Goal: Answer question/provide support

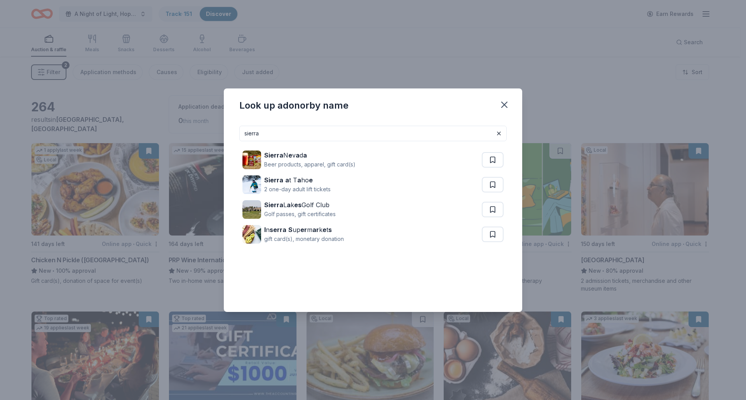
click at [148, 131] on div "Look up a donor by name sierra Sierra N e v a d a Beer products, apparel, gift …" at bounding box center [373, 200] width 746 height 400
drag, startPoint x: 261, startPoint y: 130, endPoint x: 177, endPoint y: 134, distance: 83.2
click at [177, 134] on div "Look up a donor by name sierra Sierra N e v a d a Beer products, apparel, gift …" at bounding box center [373, 200] width 746 height 400
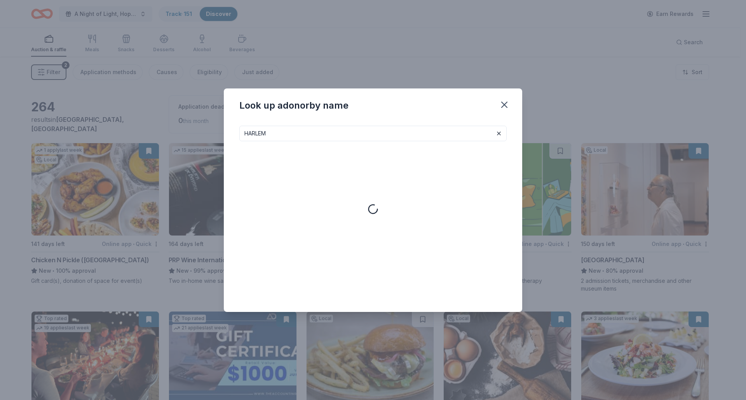
type input "HARLEM"
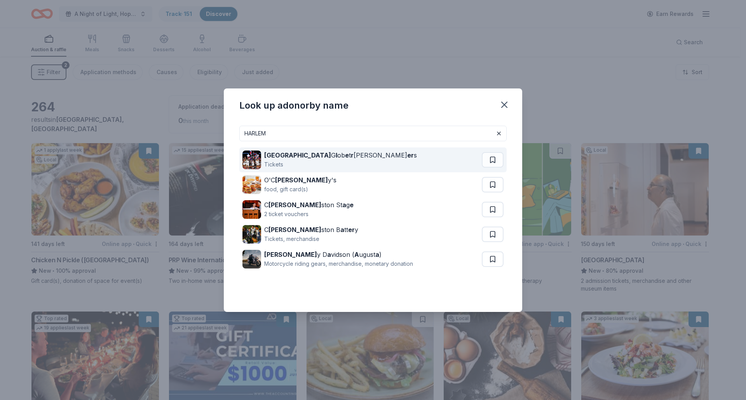
click at [301, 159] on div "Harlem G l ob e t r [PERSON_NAME] s" at bounding box center [340, 155] width 153 height 9
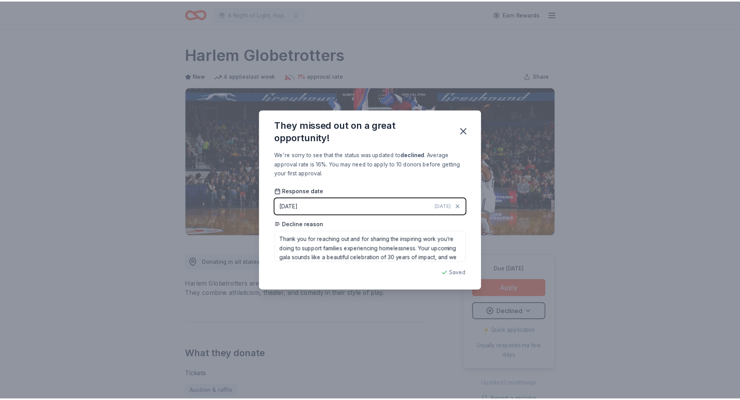
scroll to position [149, 0]
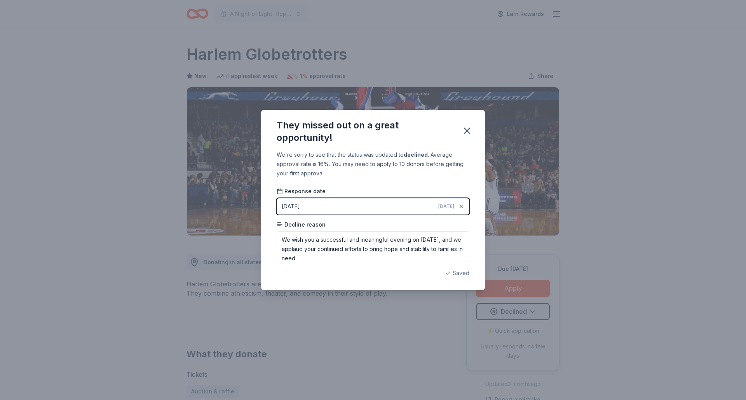
type textarea "Thank you for reaching out and for sharing the inspiring work you’re doing to s…"
click at [457, 120] on div "They missed out on a great opportunity!" at bounding box center [373, 130] width 224 height 40
click at [466, 132] on icon "button" at bounding box center [466, 130] width 5 height 5
